Goal: Task Accomplishment & Management: Manage account settings

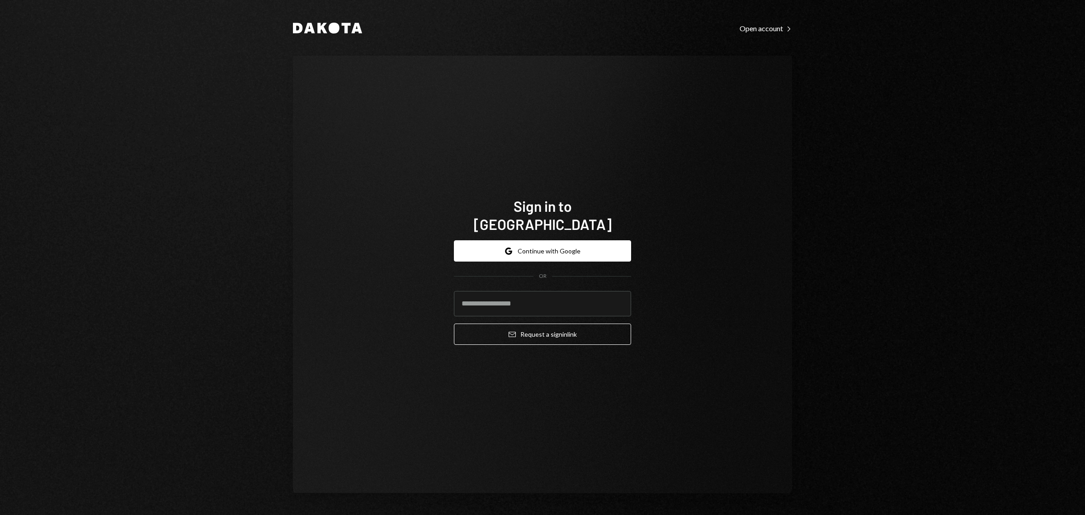
type input "**********"
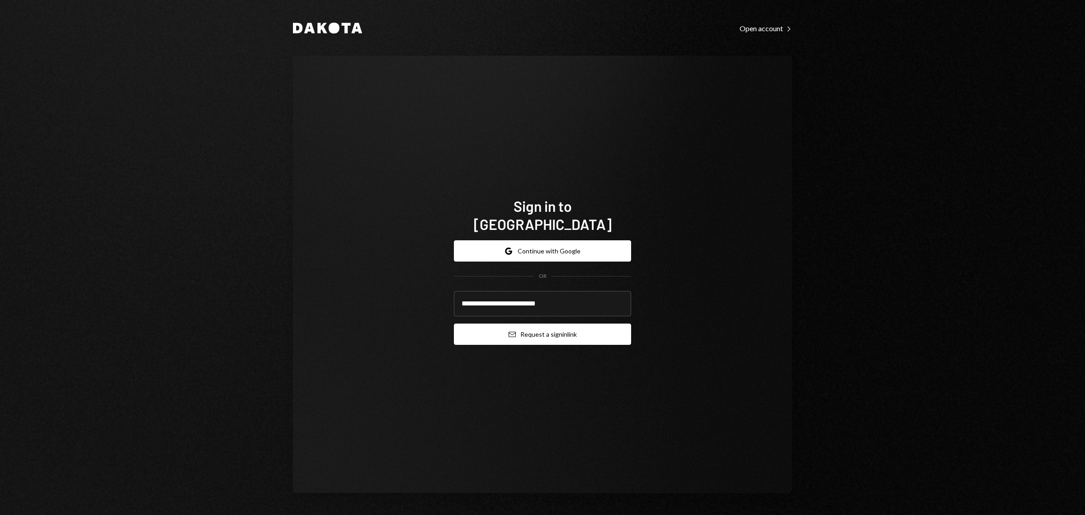
click at [553, 329] on button "Email Request a sign in link" at bounding box center [542, 333] width 177 height 21
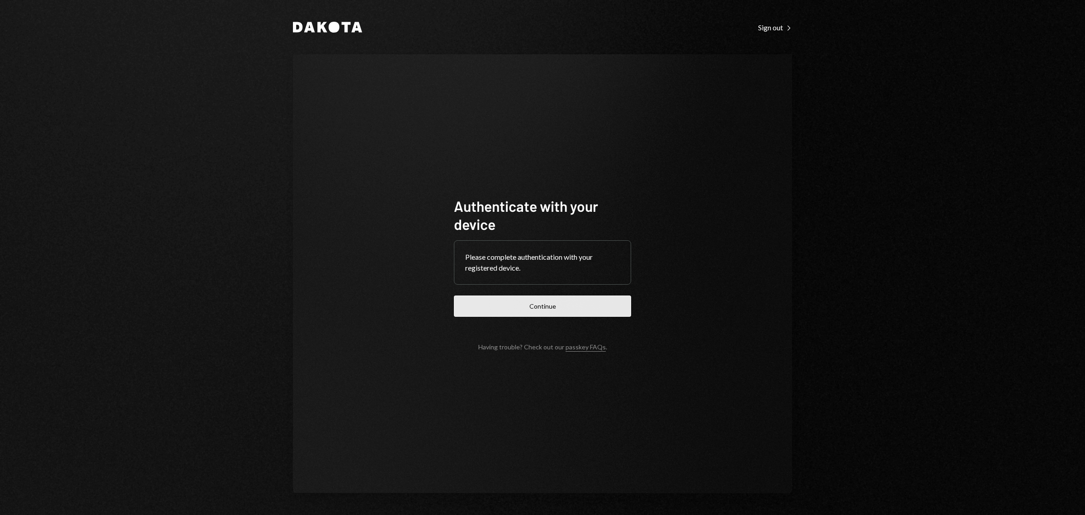
click at [588, 302] on button "Continue" at bounding box center [542, 305] width 177 height 21
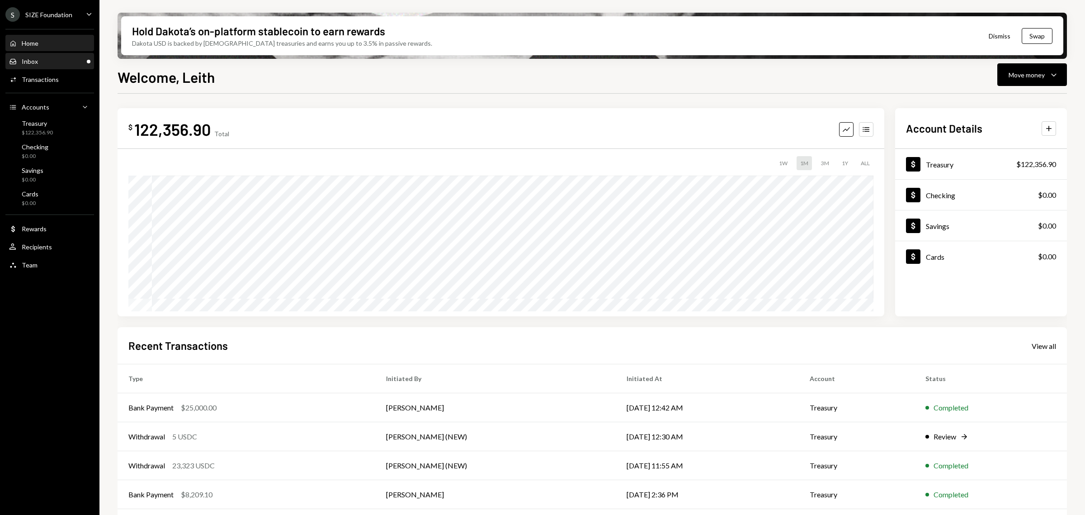
click at [70, 58] on div "Inbox Inbox" at bounding box center [49, 61] width 81 height 8
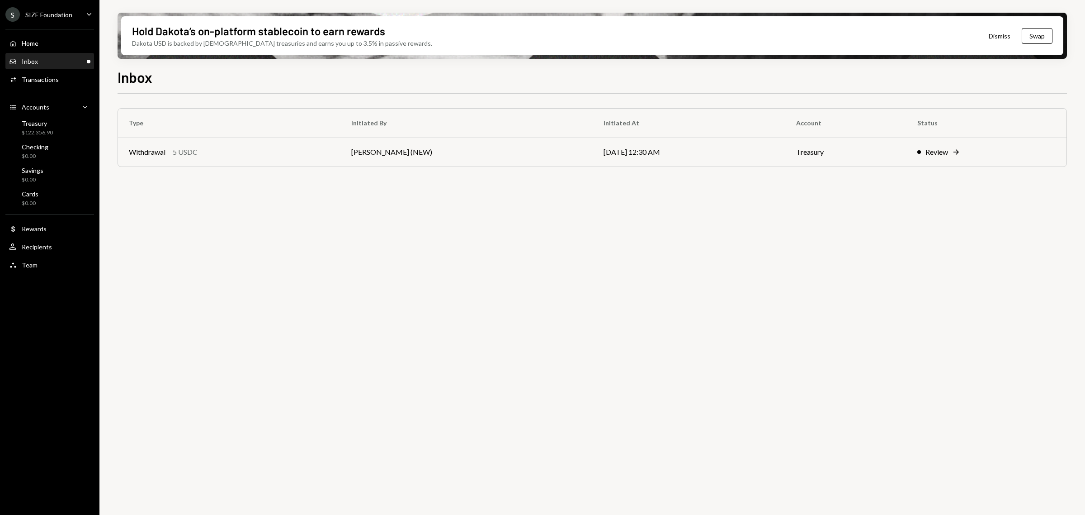
click at [70, 58] on div "Inbox Inbox" at bounding box center [49, 61] width 81 height 8
click at [89, 10] on icon "Caret Down" at bounding box center [89, 14] width 10 height 10
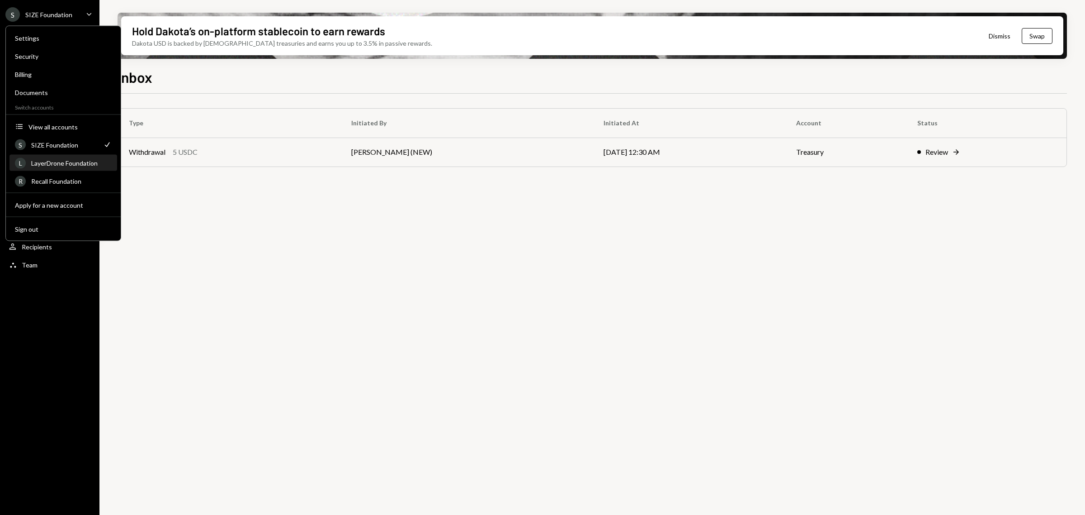
click at [87, 160] on div "LayerDrone Foundation" at bounding box center [71, 163] width 80 height 8
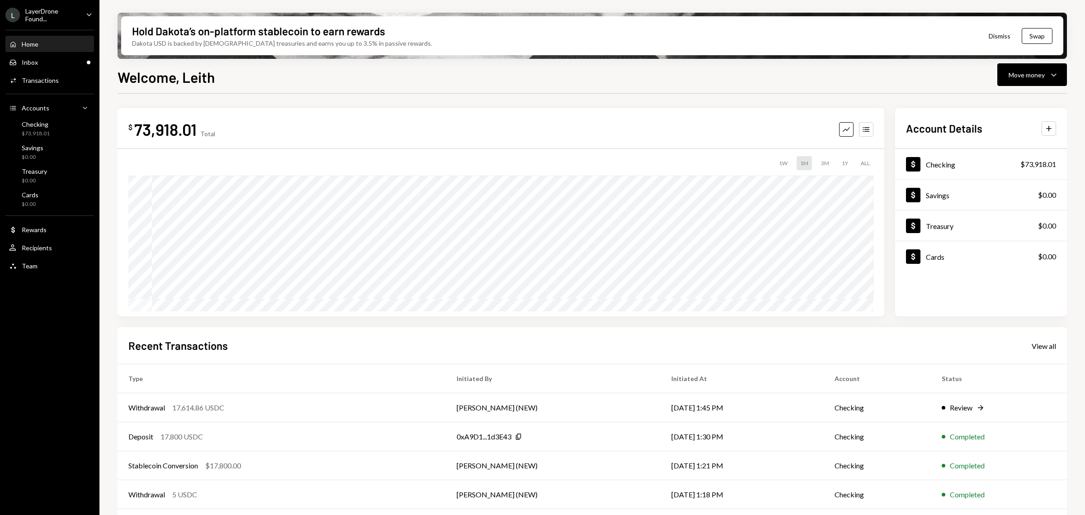
click at [44, 52] on div "Home Home Inbox Inbox Activities Transactions Accounts Accounts Caret Down Chec…" at bounding box center [49, 149] width 99 height 251
click at [44, 58] on div "Inbox Inbox" at bounding box center [49, 62] width 81 height 8
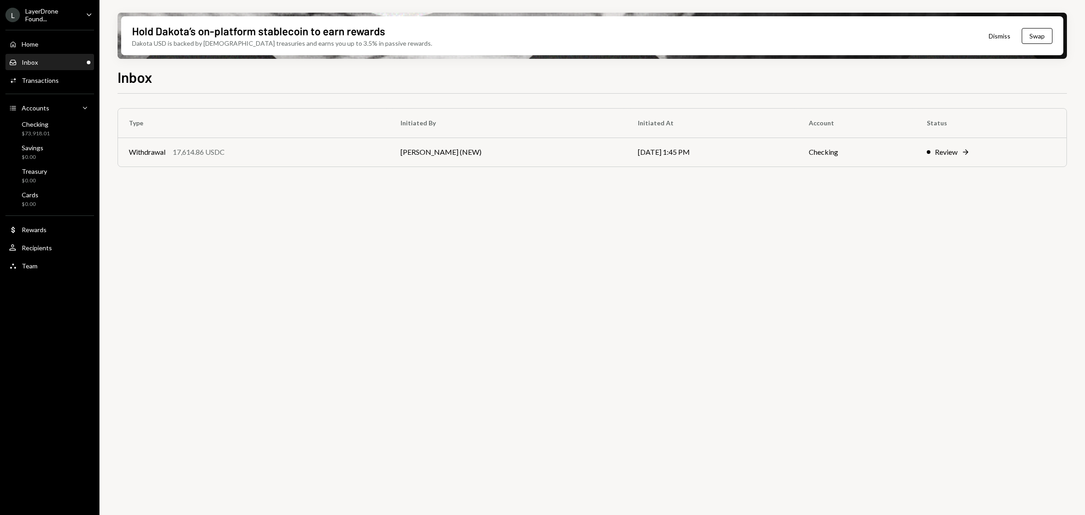
click at [749, 175] on div "Type Initiated By Initiated At Account Status Withdrawal 17,614.86 USDC Leith S…" at bounding box center [593, 146] width 950 height 77
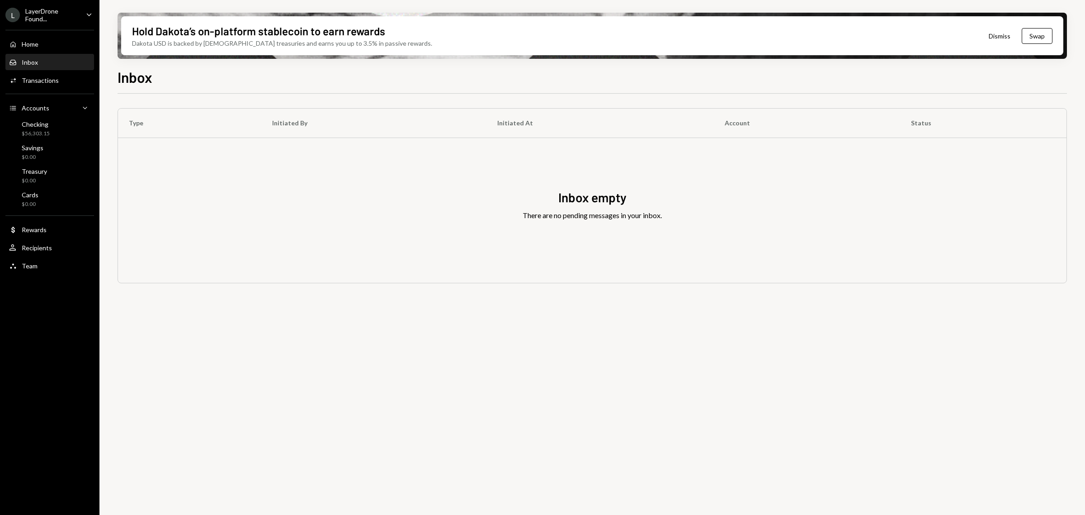
click at [36, 16] on div "LayerDrone Found..." at bounding box center [51, 14] width 53 height 15
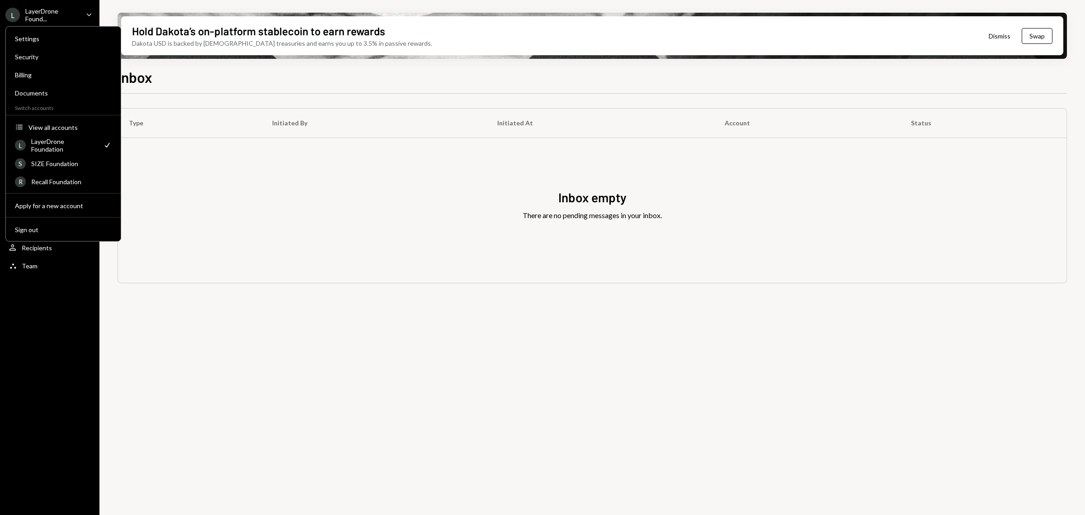
click at [86, 172] on div "Settings Security Billing Documents Switch accounts Accounts View all accounts …" at bounding box center [63, 133] width 116 height 215
click at [85, 178] on div "Recall Foundation" at bounding box center [71, 182] width 80 height 8
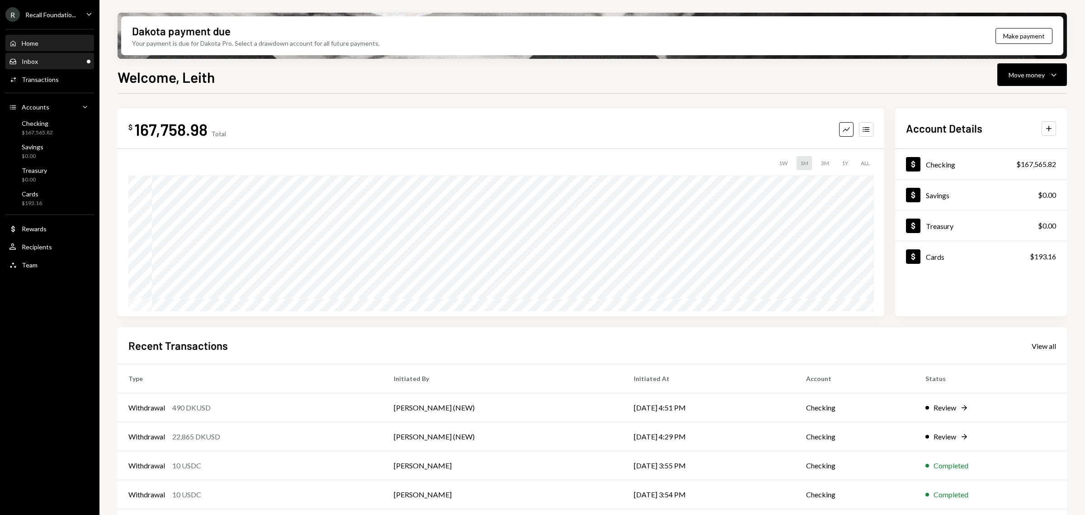
click at [46, 60] on div "Inbox Inbox" at bounding box center [49, 61] width 81 height 8
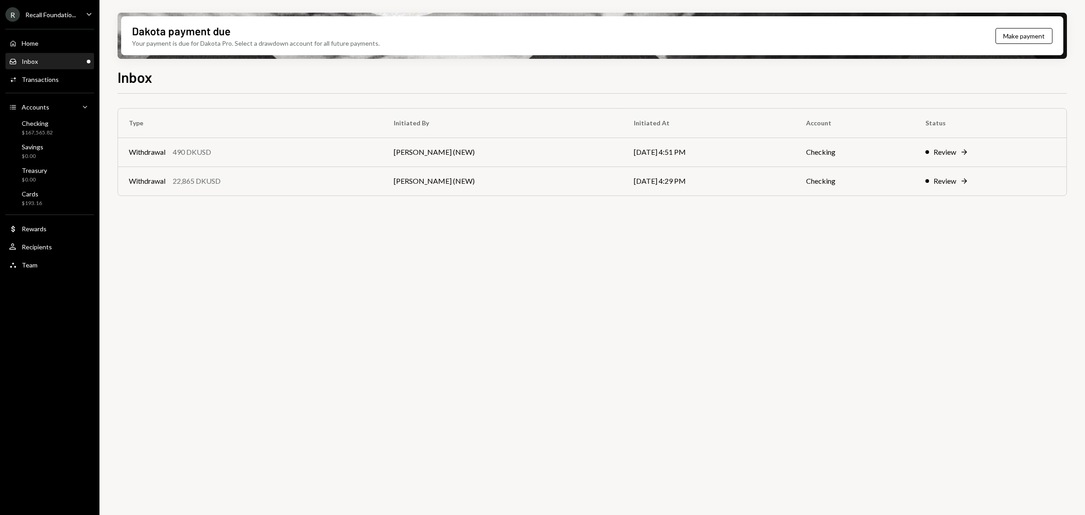
click at [464, 318] on div "Type Initiated By Initiated At Account Status Withdrawal 490 DKUSD [PERSON_NAME…" at bounding box center [593, 309] width 950 height 431
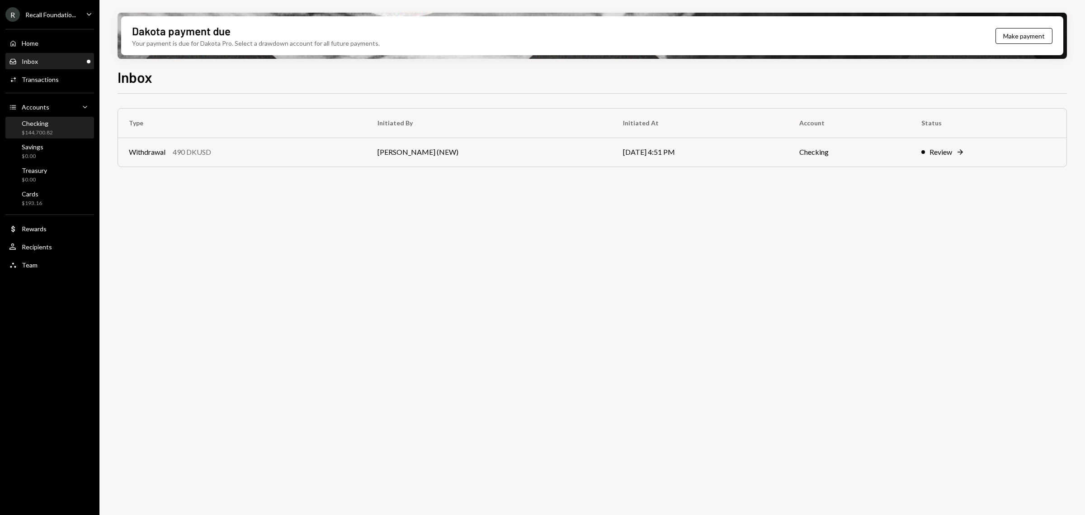
click at [51, 129] on div "$144,700.82" at bounding box center [37, 133] width 31 height 8
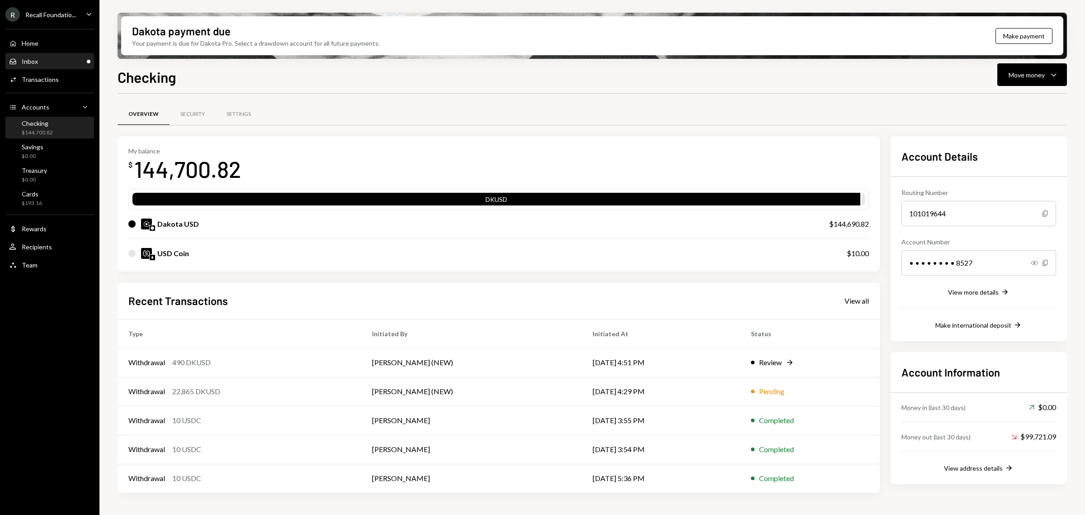
click at [53, 66] on div "Inbox Inbox" at bounding box center [49, 61] width 81 height 15
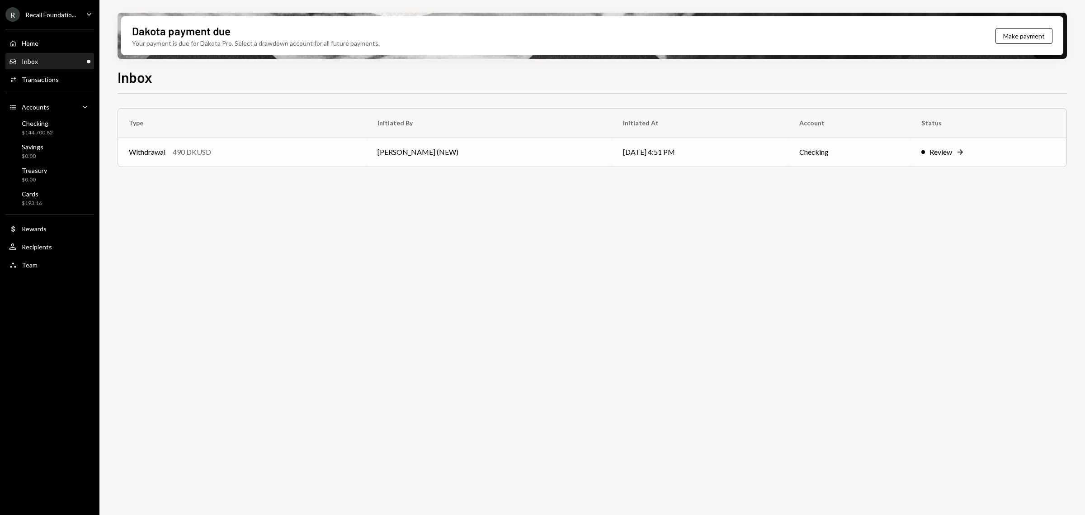
click at [383, 155] on td "[PERSON_NAME] (NEW)" at bounding box center [490, 151] width 246 height 29
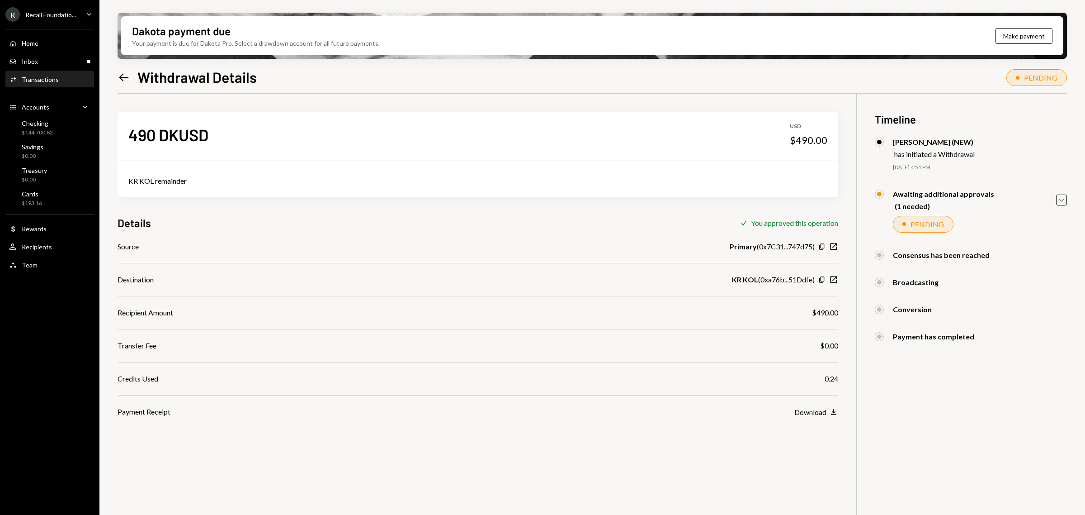
click at [123, 80] on icon "Left Arrow" at bounding box center [124, 77] width 13 height 13
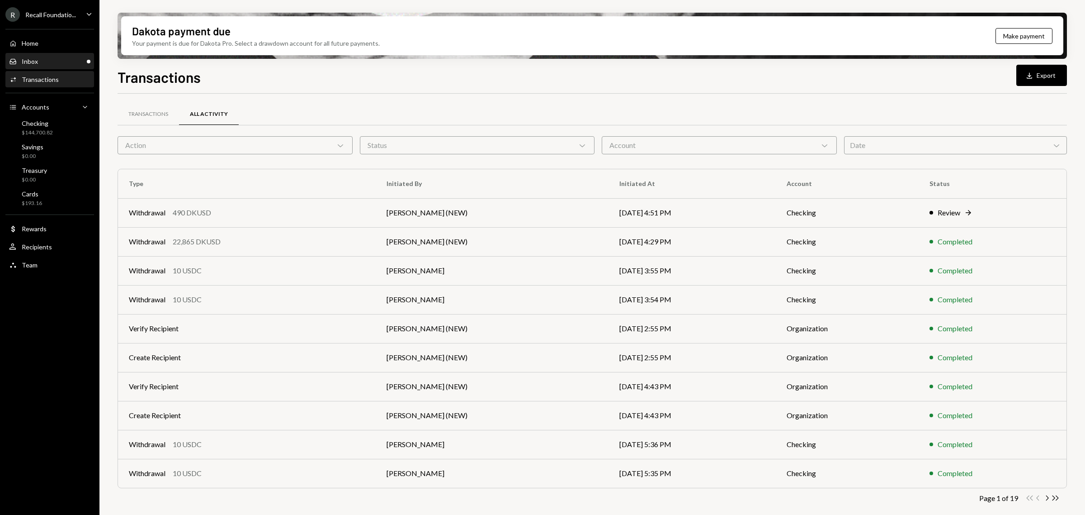
click at [55, 68] on div "Inbox Inbox" at bounding box center [49, 61] width 81 height 15
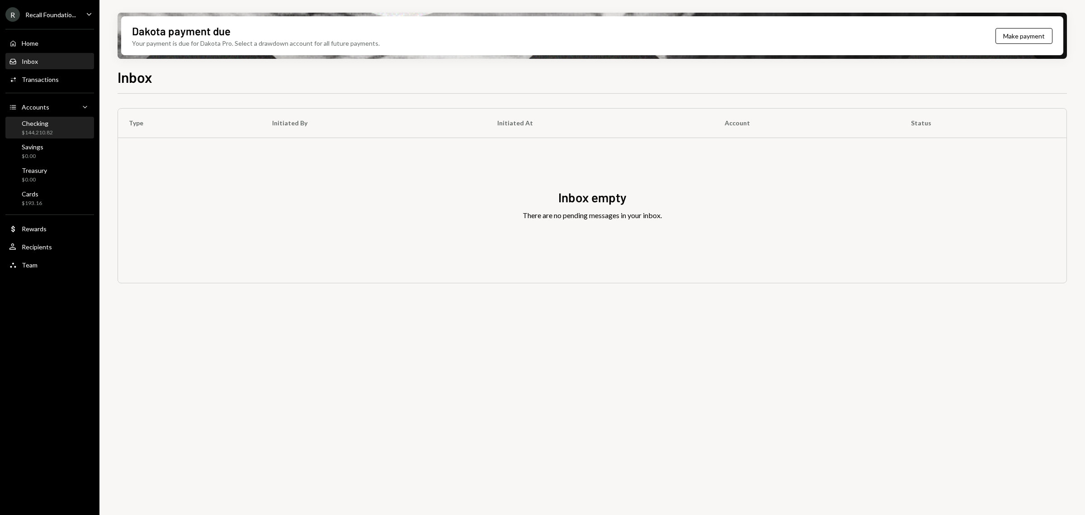
click at [60, 133] on div "Checking $144,210.82" at bounding box center [49, 127] width 81 height 17
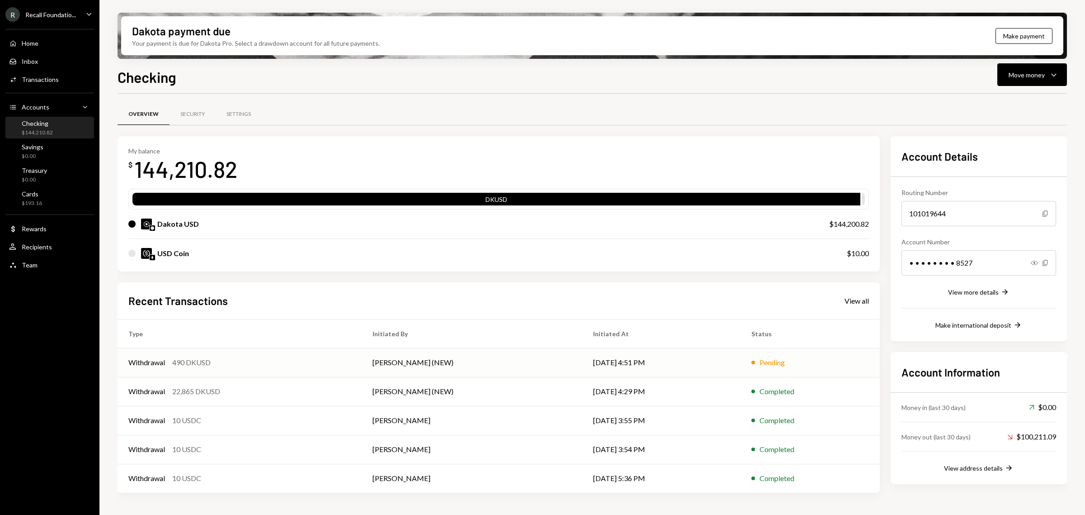
click at [535, 360] on td "[PERSON_NAME] (NEW)" at bounding box center [472, 362] width 221 height 29
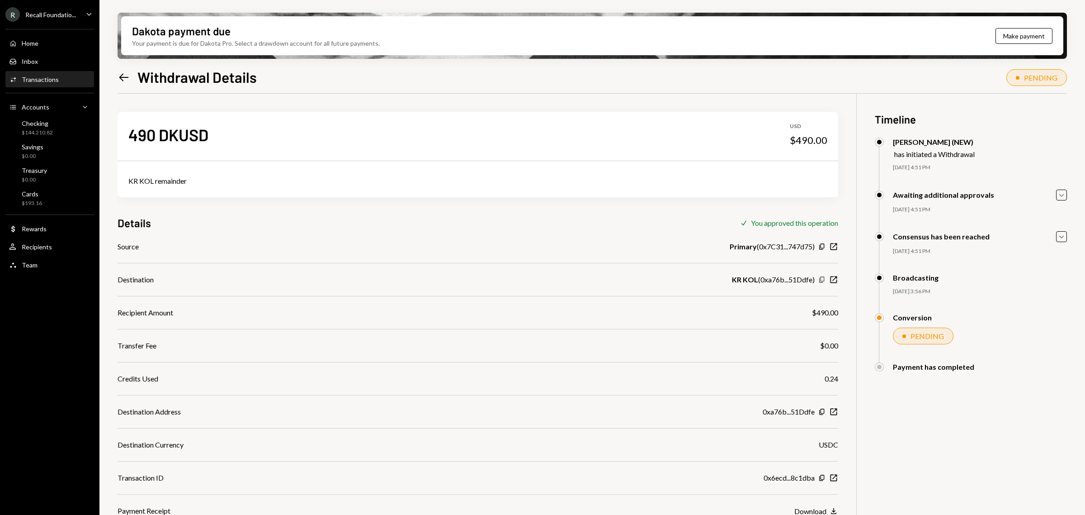
click at [822, 279] on icon "Copy" at bounding box center [822, 279] width 7 height 7
